Goal: Communication & Community: Share content

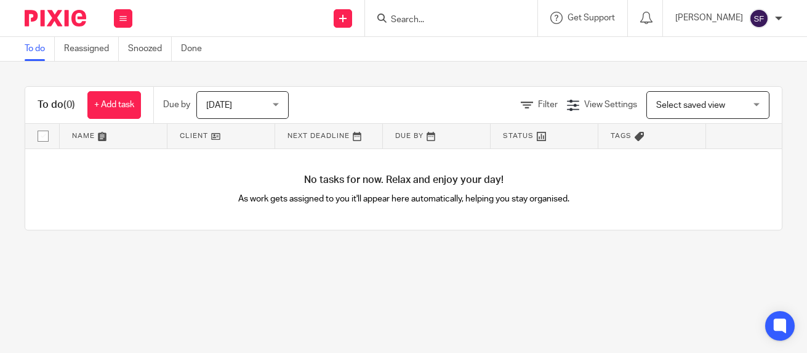
click at [779, 22] on div at bounding box center [778, 18] width 7 height 7
click at [760, 67] on span "Email integration" at bounding box center [744, 67] width 64 height 9
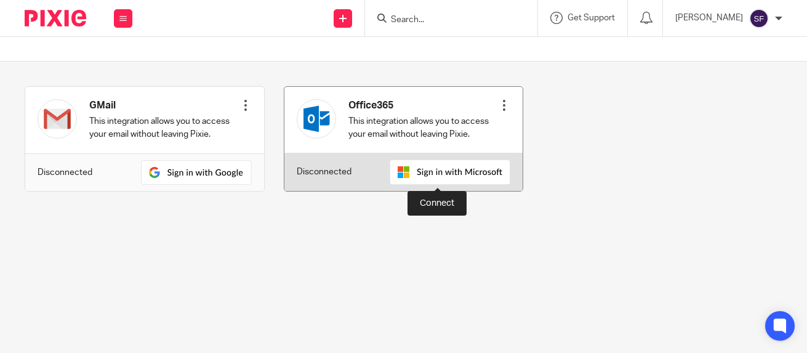
click at [451, 173] on img at bounding box center [450, 172] width 121 height 25
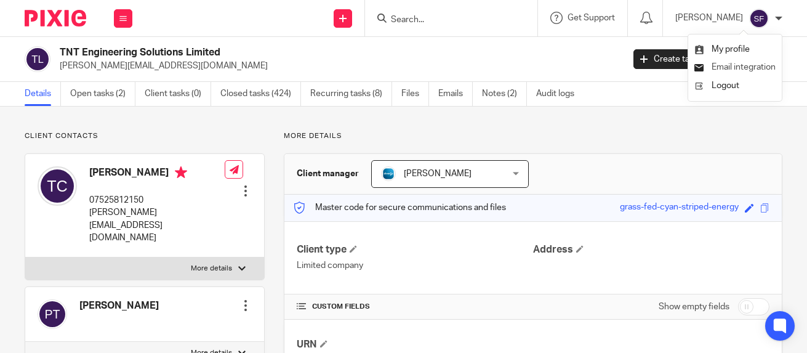
click at [741, 68] on span "Email integration" at bounding box center [744, 67] width 64 height 9
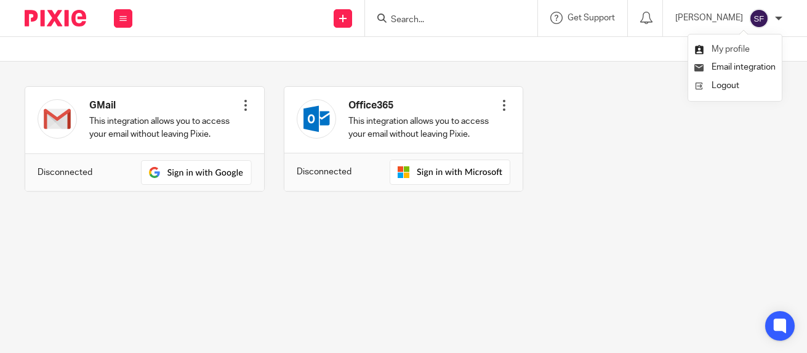
click at [738, 49] on span "My profile" at bounding box center [731, 49] width 38 height 9
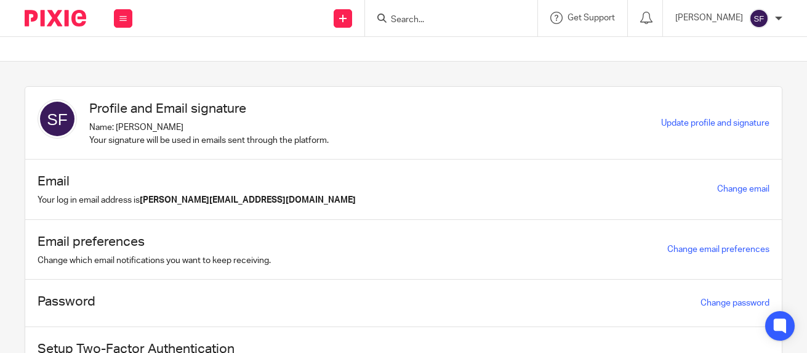
click at [769, 18] on div "[PERSON_NAME]" at bounding box center [729, 19] width 107 height 20
click at [724, 77] on ul "My profile Email integration Logout" at bounding box center [736, 67] width 94 height 67
click at [725, 84] on span "Logout" at bounding box center [726, 85] width 28 height 9
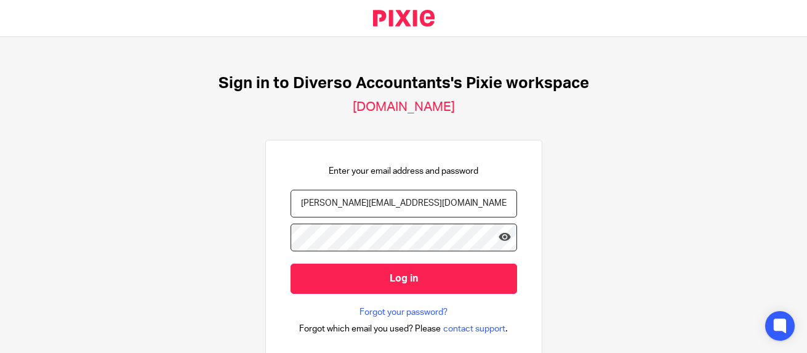
type input "[PERSON_NAME][EMAIL_ADDRESS][DOMAIN_NAME]"
click at [291, 264] on input "Log in" at bounding box center [404, 279] width 227 height 30
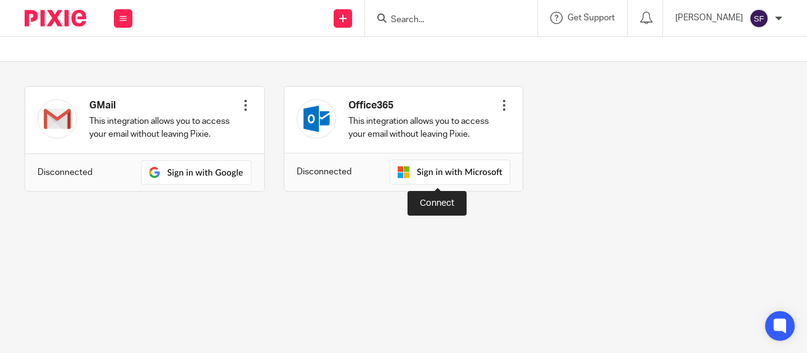
click at [440, 171] on img at bounding box center [450, 172] width 121 height 25
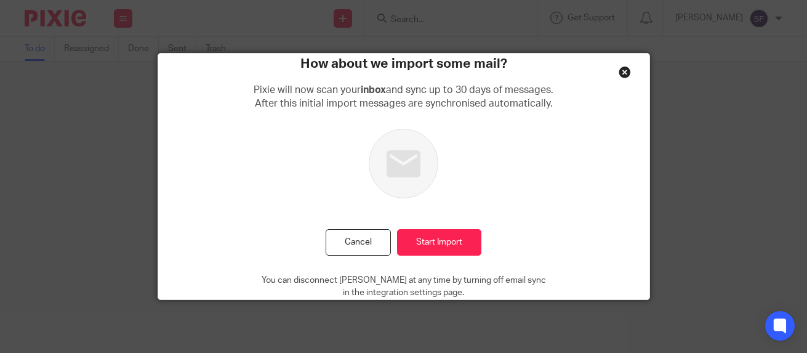
drag, startPoint x: 475, startPoint y: 70, endPoint x: 483, endPoint y: 57, distance: 16.1
click at [483, 57] on h2 "How about we import some mail?" at bounding box center [404, 64] width 207 height 21
click at [433, 241] on input "Start Import" at bounding box center [439, 242] width 84 height 26
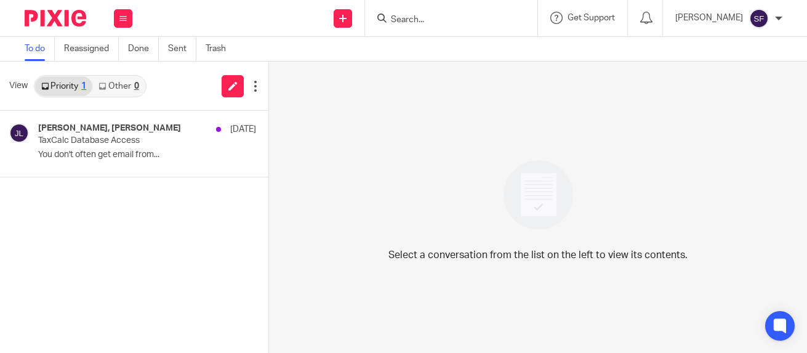
click at [756, 22] on img at bounding box center [759, 19] width 20 height 20
click at [735, 44] on li "My profile" at bounding box center [735, 50] width 81 height 18
click at [728, 49] on span "My profile" at bounding box center [731, 49] width 38 height 9
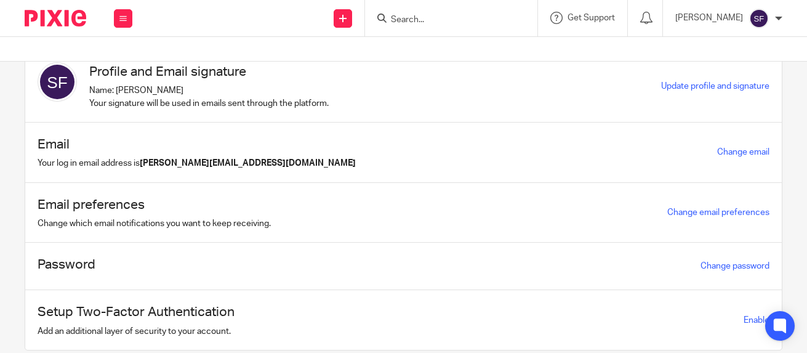
scroll to position [38, 0]
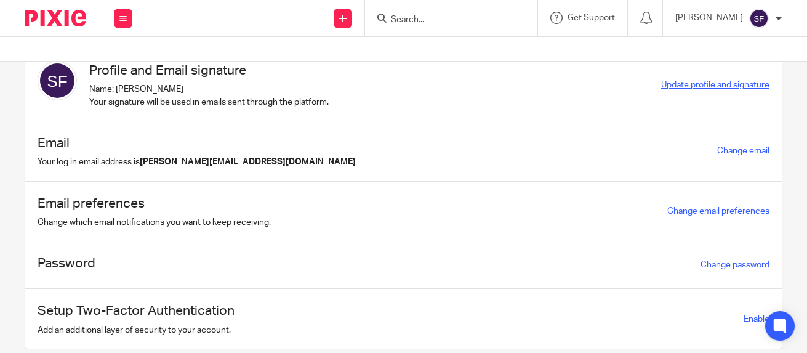
click at [729, 86] on span "Update profile and signature" at bounding box center [715, 85] width 108 height 9
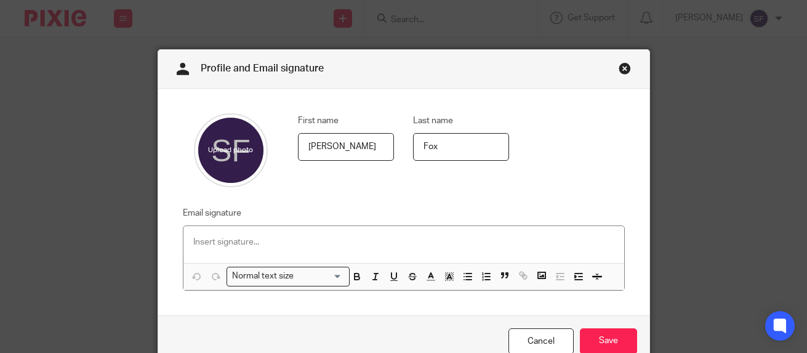
scroll to position [62, 0]
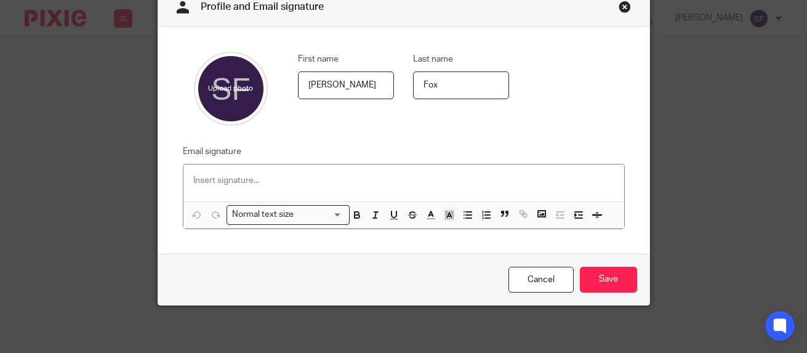
click at [240, 180] on p at bounding box center [403, 180] width 421 height 12
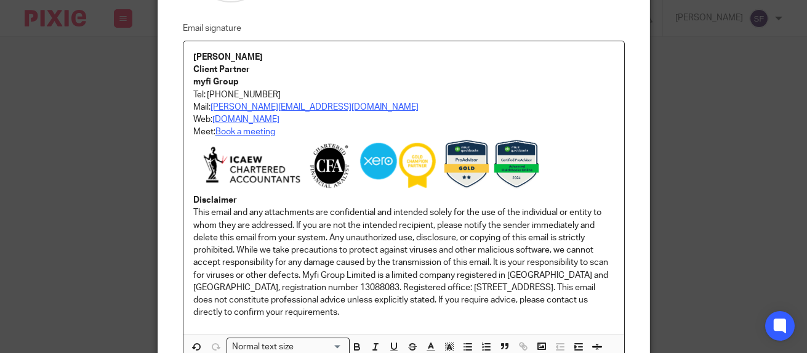
scroll to position [246, 0]
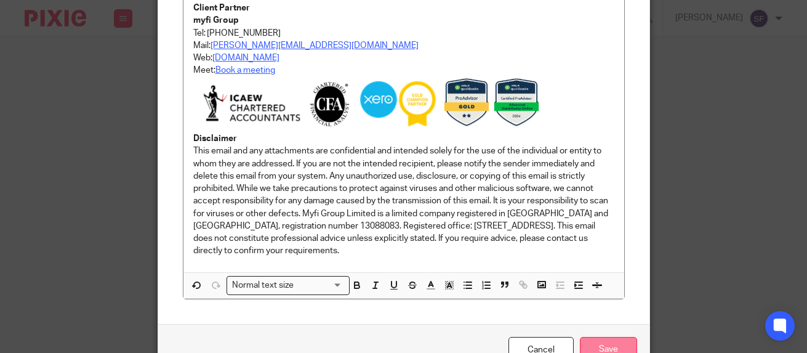
click at [602, 347] on input "Save" at bounding box center [608, 350] width 57 height 26
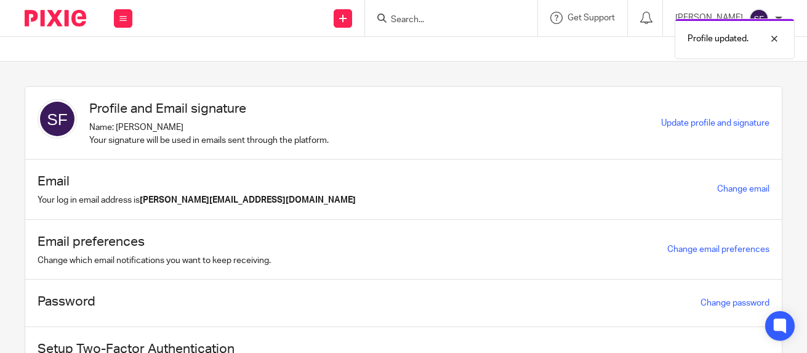
click at [451, 19] on div "Profile updated." at bounding box center [600, 35] width 392 height 47
click at [775, 38] on div at bounding box center [765, 38] width 33 height 15
click at [458, 20] on input "Search" at bounding box center [445, 20] width 111 height 11
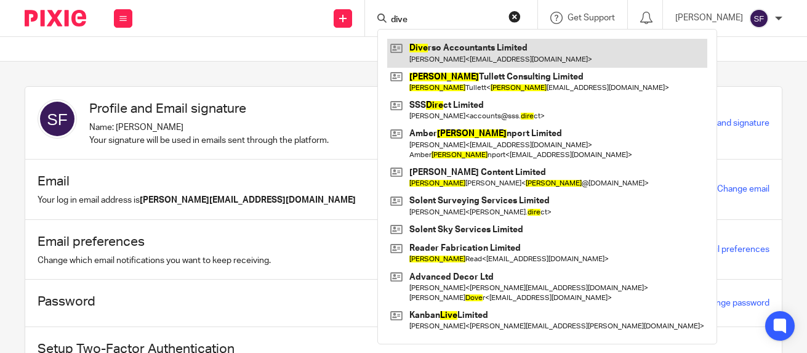
type input "dive"
click at [469, 55] on link at bounding box center [547, 53] width 320 height 28
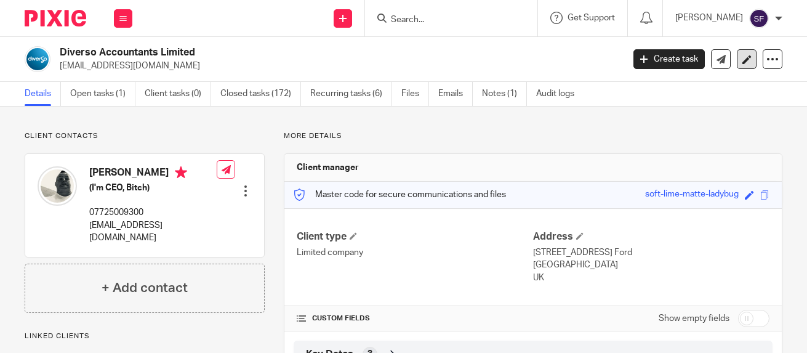
click at [743, 62] on icon at bounding box center [747, 59] width 9 height 9
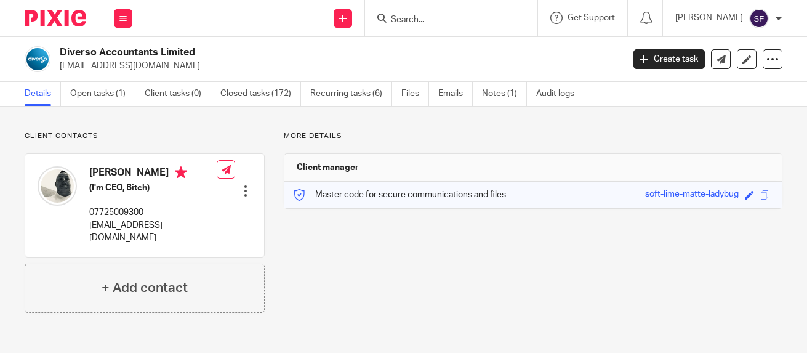
drag, startPoint x: 0, startPoint y: 0, endPoint x: 713, endPoint y: 100, distance: 719.5
click at [717, 62] on icon at bounding box center [721, 59] width 9 height 9
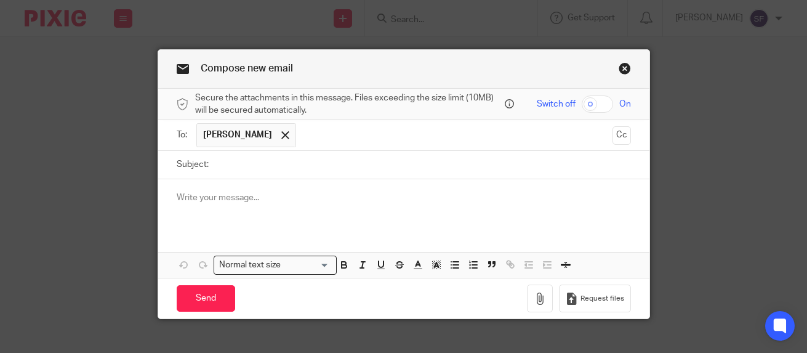
click at [273, 163] on input "Subject:" at bounding box center [423, 165] width 416 height 28
type input "Yo"
click at [266, 215] on div at bounding box center [403, 203] width 491 height 48
click at [187, 300] on input "Send" at bounding box center [206, 298] width 59 height 26
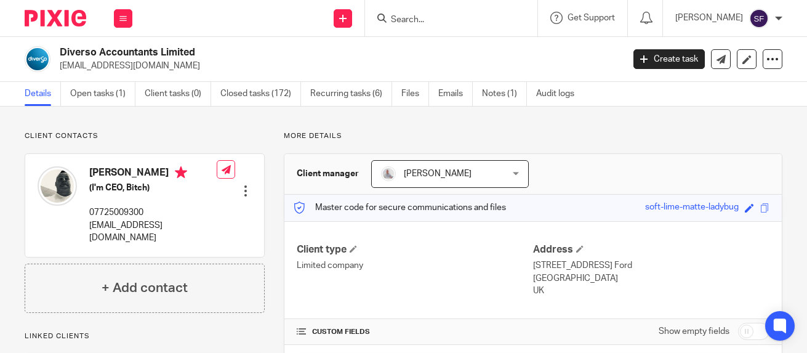
drag, startPoint x: 498, startPoint y: 54, endPoint x: 599, endPoint y: 74, distance: 103.5
click at [498, 54] on div "Diverso Accountants Limited [EMAIL_ADDRESS][DOMAIN_NAME]" at bounding box center [337, 59] width 555 height 26
